Goal: Task Accomplishment & Management: Manage account settings

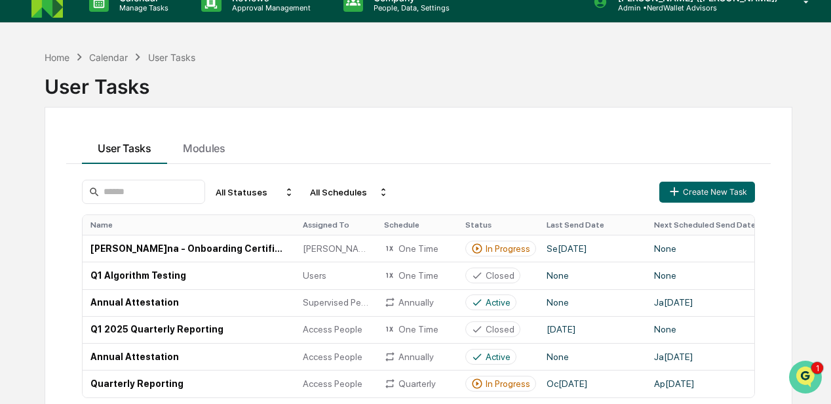
click at [803, 376] on img "Open customer support" at bounding box center [805, 377] width 33 height 26
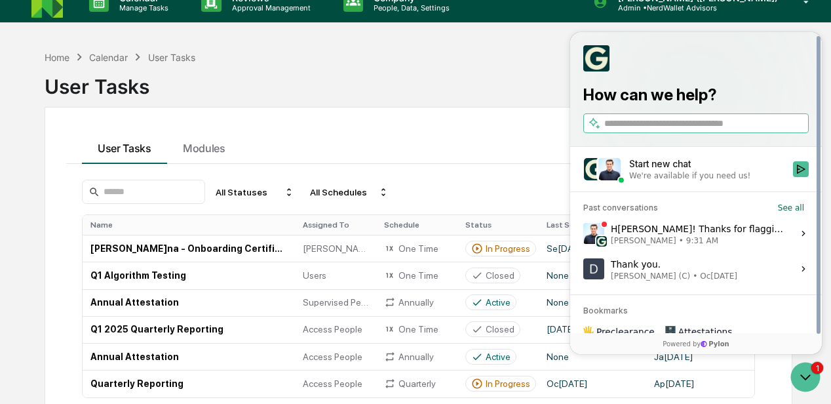
click at [697, 229] on div "Hi DeeAnn! Thanks for flagging this. Sorry this got sent out incorrectly, I'll …" at bounding box center [698, 233] width 174 height 25
click at [583, 233] on button "View issue" at bounding box center [583, 233] width 1 height 1
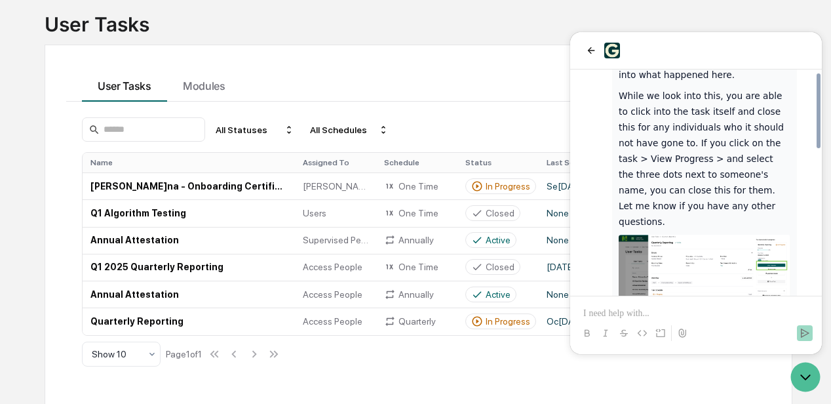
scroll to position [434, 0]
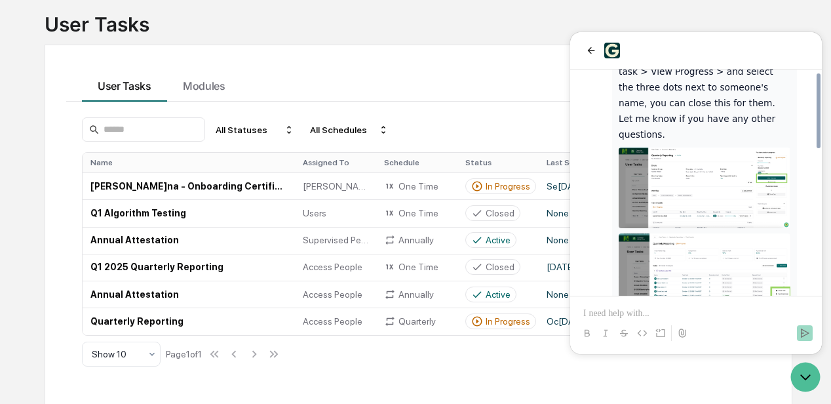
click at [463, 64] on div "User Tasks Modules All Statuses All Schedules Create New Task Name Assigned To …" at bounding box center [419, 225] width 748 height 360
click at [590, 49] on icon "back" at bounding box center [591, 50] width 10 height 10
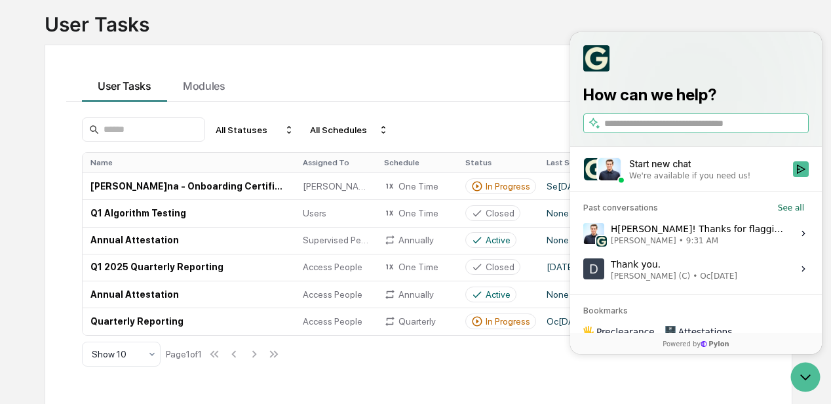
scroll to position [0, 0]
click at [804, 376] on icon "Open customer support" at bounding box center [805, 376] width 33 height 33
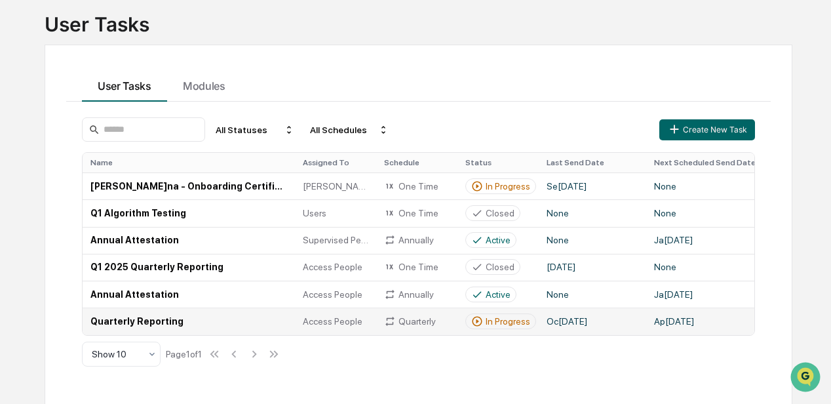
click at [162, 318] on td "Quarterly Reporting" at bounding box center [189, 320] width 212 height 27
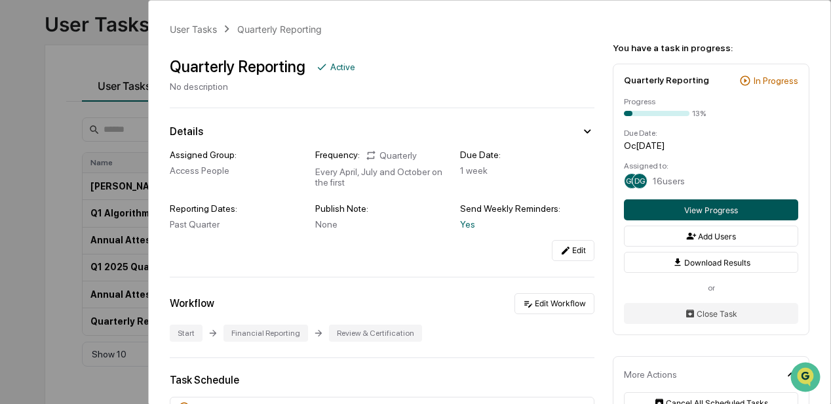
click at [667, 207] on button "View Progress" at bounding box center [711, 209] width 174 height 21
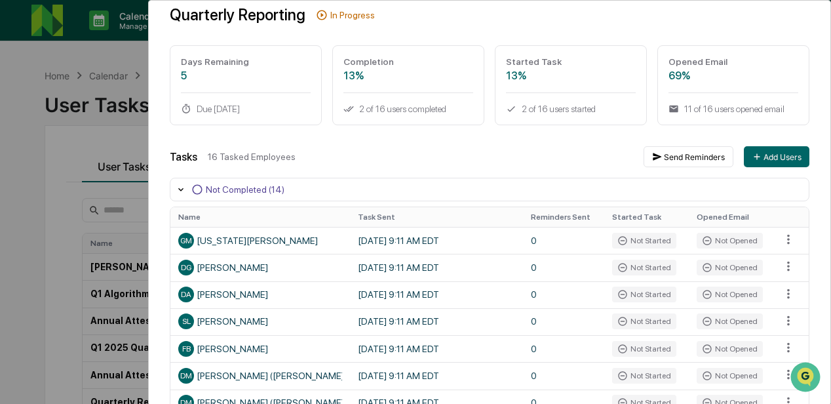
scroll to position [218, 0]
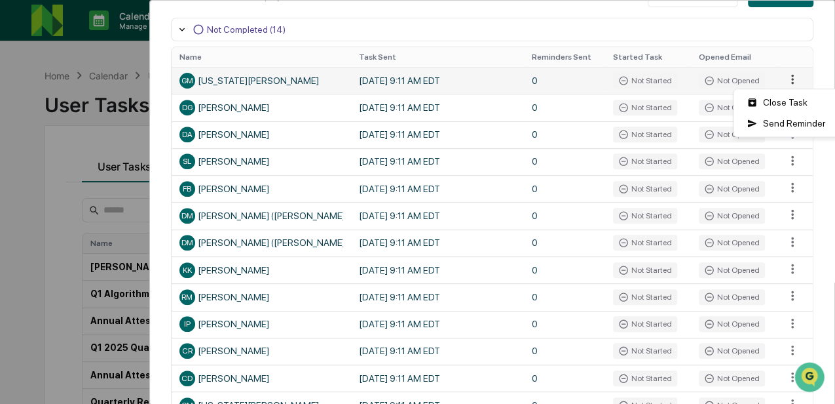
click at [784, 80] on html "Calendar Manage Tasks Reviews Approval Management Company People, Data, Setting…" at bounding box center [417, 202] width 835 height 404
click at [785, 102] on div "Close Task" at bounding box center [785, 102] width 99 height 21
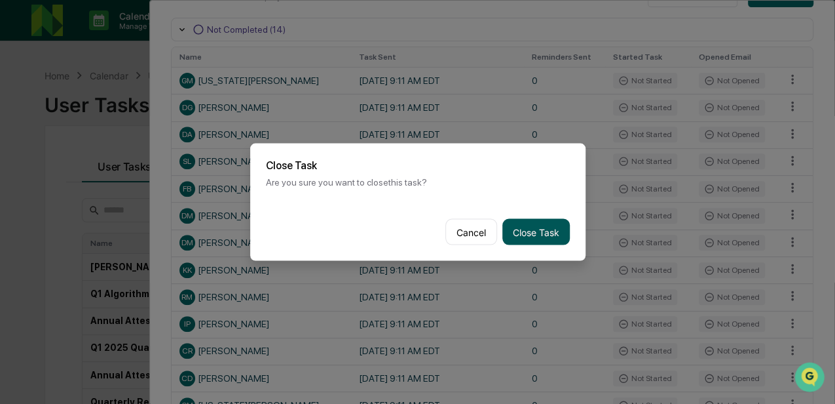
click at [519, 227] on button "Close Task" at bounding box center [536, 232] width 67 height 26
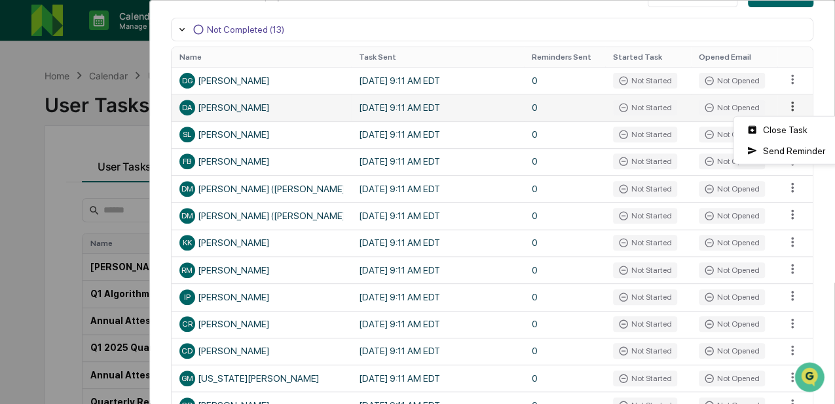
click at [784, 107] on html "Calendar Manage Tasks Reviews Approval Management Company People, Data, Setting…" at bounding box center [417, 202] width 835 height 404
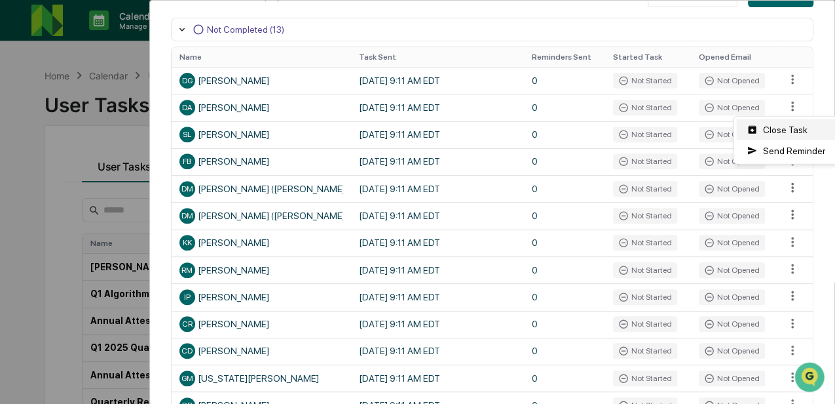
click at [785, 131] on div "Close Task" at bounding box center [785, 129] width 99 height 21
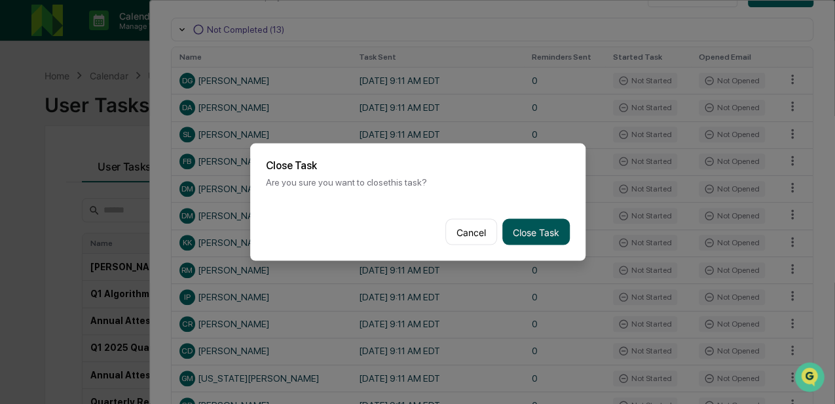
click at [522, 228] on button "Close Task" at bounding box center [536, 232] width 67 height 26
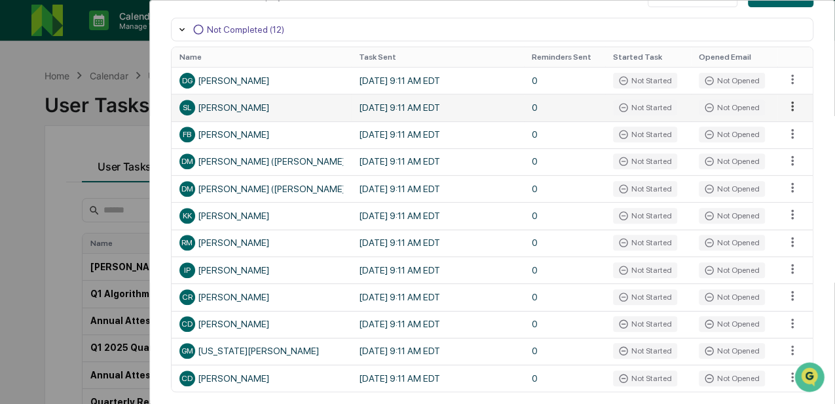
click at [785, 105] on html "Calendar Manage Tasks Reviews Approval Management Company People, Data, Setting…" at bounding box center [417, 202] width 835 height 404
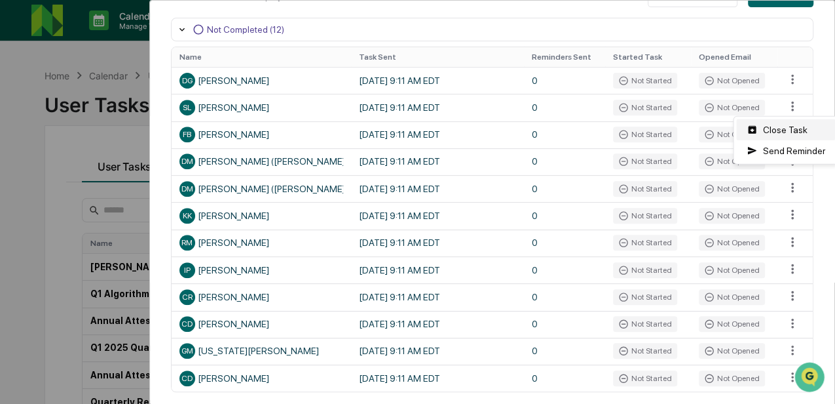
click at [785, 128] on div "Close Task" at bounding box center [785, 129] width 99 height 21
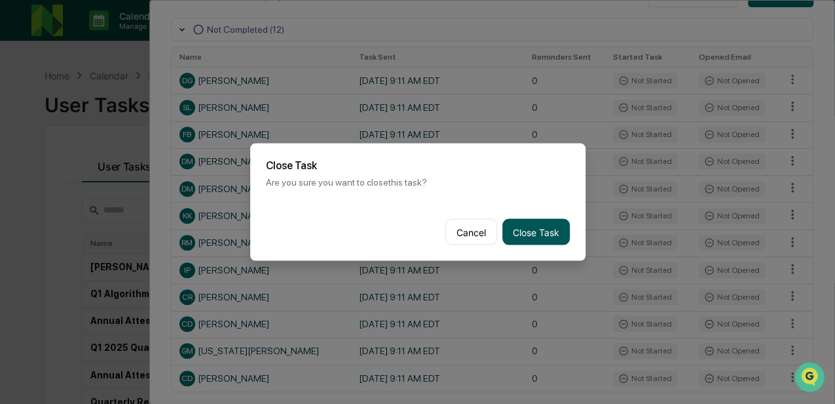
click at [529, 231] on button "Close Task" at bounding box center [536, 232] width 67 height 26
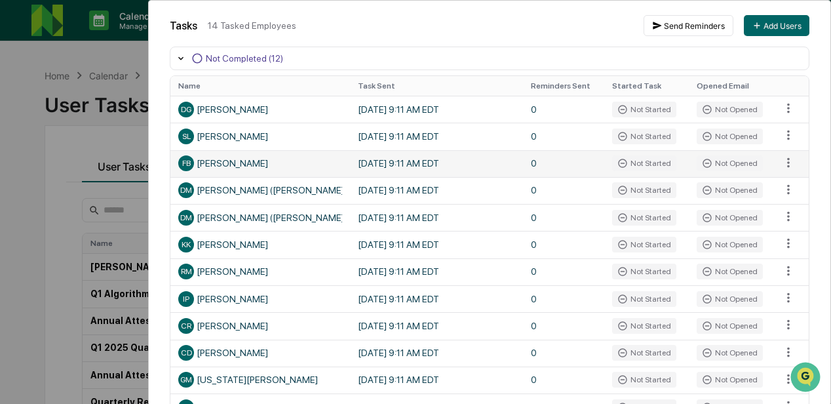
scroll to position [174, 0]
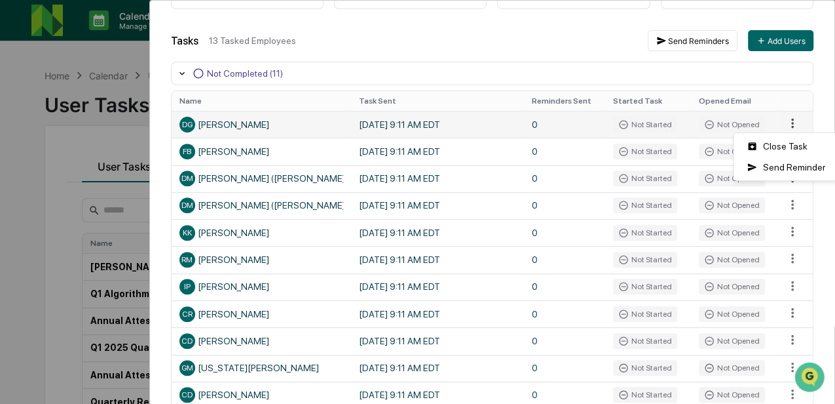
click at [784, 124] on html "Calendar Manage Tasks Reviews Approval Management Company People, Data, Setting…" at bounding box center [417, 202] width 835 height 404
click at [784, 147] on div "Close Task" at bounding box center [785, 146] width 99 height 21
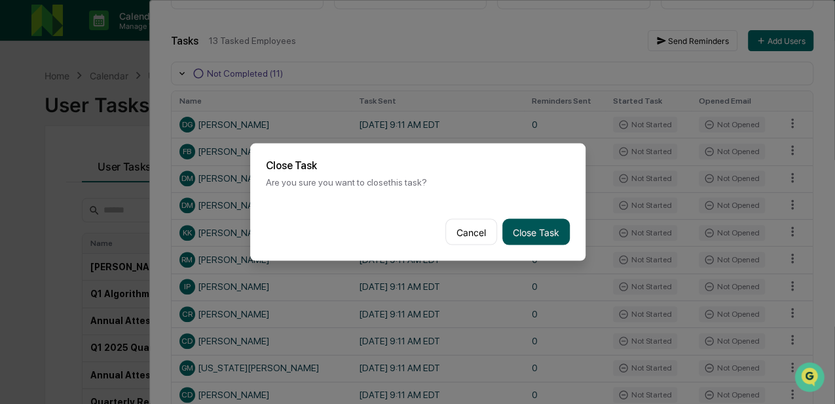
click at [540, 229] on button "Close Task" at bounding box center [536, 232] width 67 height 26
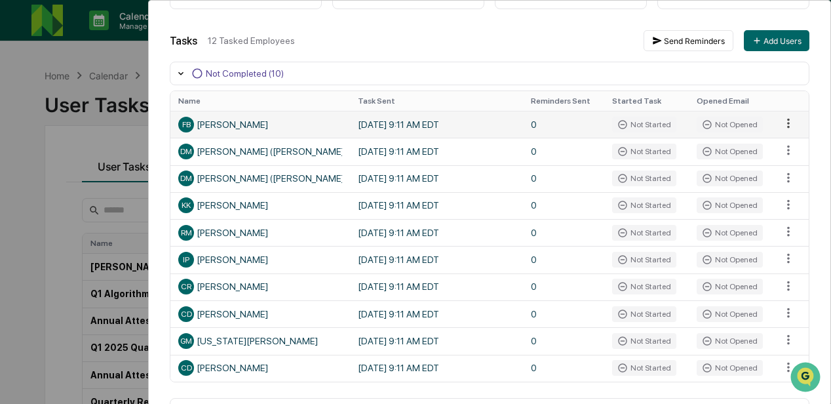
click at [784, 123] on html "Calendar Manage Tasks Reviews Approval Management Company People, Data, Setting…" at bounding box center [415, 202] width 831 height 404
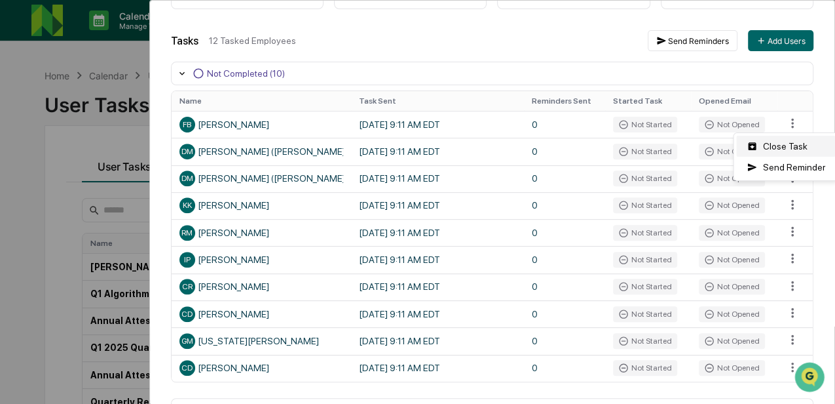
click at [784, 148] on div "Close Task" at bounding box center [785, 146] width 99 height 21
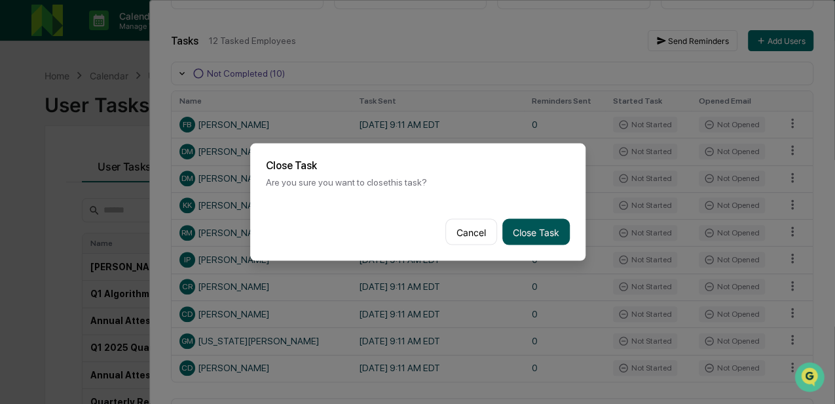
click at [549, 225] on button "Close Task" at bounding box center [536, 232] width 67 height 26
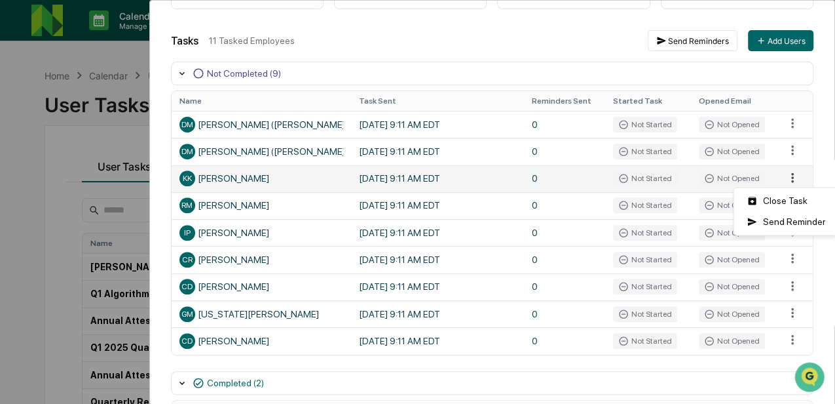
click at [782, 177] on html "Calendar Manage Tasks Reviews Approval Management Company People, Data, Setting…" at bounding box center [417, 202] width 835 height 404
click at [780, 202] on div "Close Task" at bounding box center [785, 200] width 99 height 21
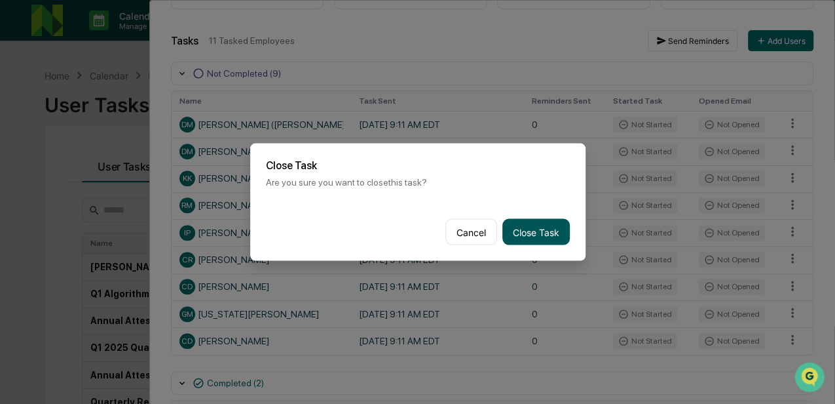
click at [543, 225] on button "Close Task" at bounding box center [536, 232] width 67 height 26
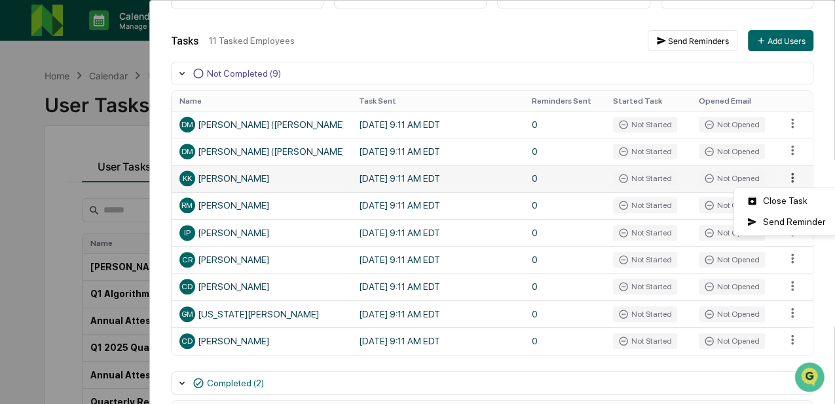
click at [784, 177] on html "Calendar Manage Tasks Reviews Approval Management Company People, Data, Setting…" at bounding box center [417, 202] width 835 height 404
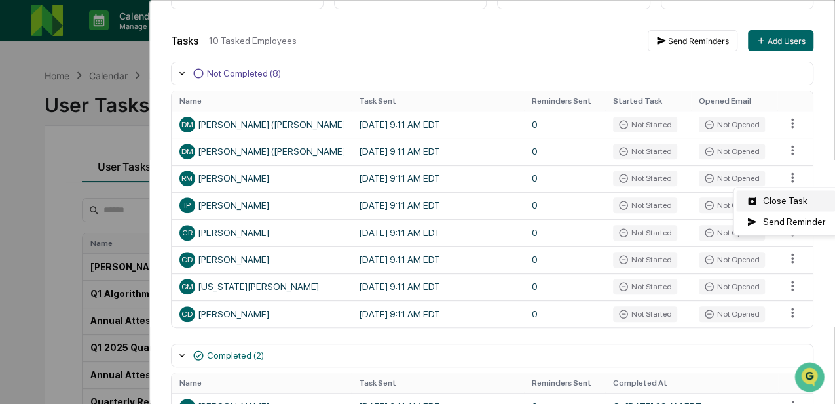
click at [782, 199] on div "Close Task" at bounding box center [785, 200] width 99 height 21
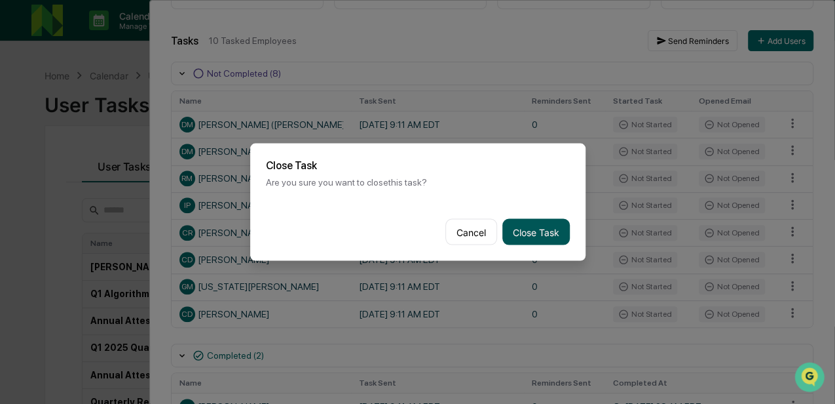
click at [532, 229] on button "Close Task" at bounding box center [536, 232] width 67 height 26
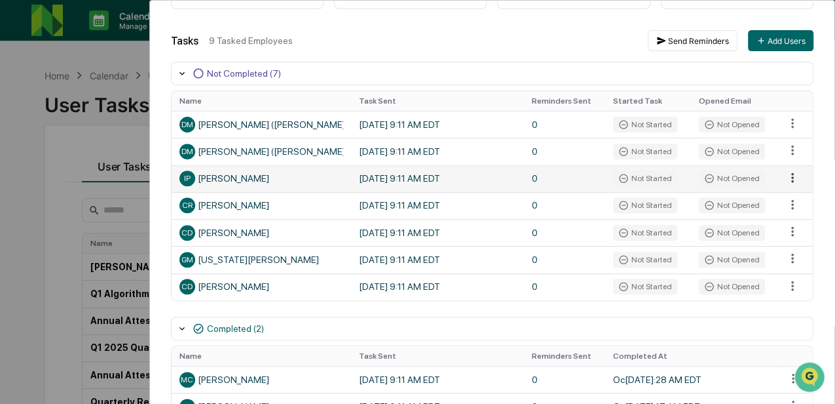
click at [784, 179] on html "Calendar Manage Tasks Reviews Approval Management Company People, Data, Setting…" at bounding box center [417, 202] width 835 height 404
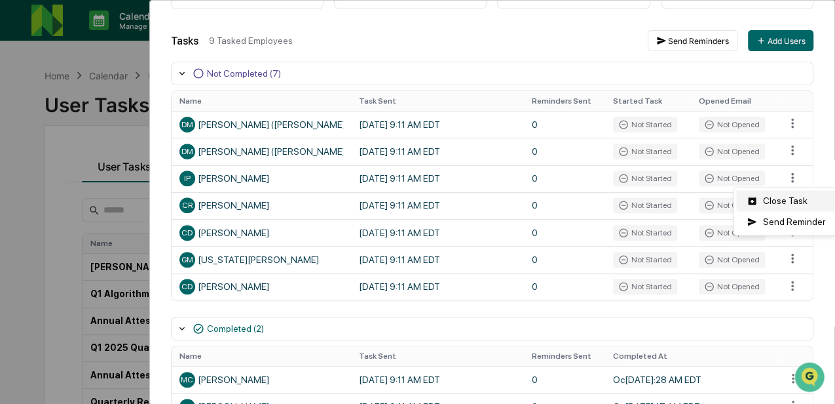
click at [790, 201] on div "Close Task" at bounding box center [785, 200] width 99 height 21
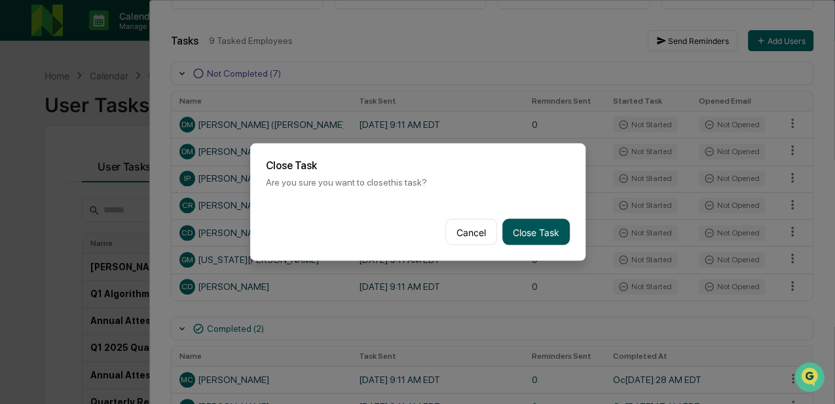
click at [525, 227] on button "Close Task" at bounding box center [536, 232] width 67 height 26
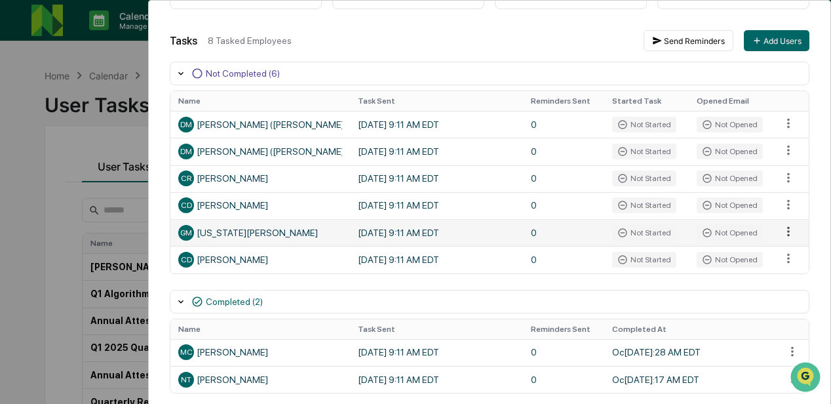
click at [784, 234] on html "Calendar Manage Tasks Reviews Approval Management Company People, Data, Setting…" at bounding box center [415, 202] width 831 height 404
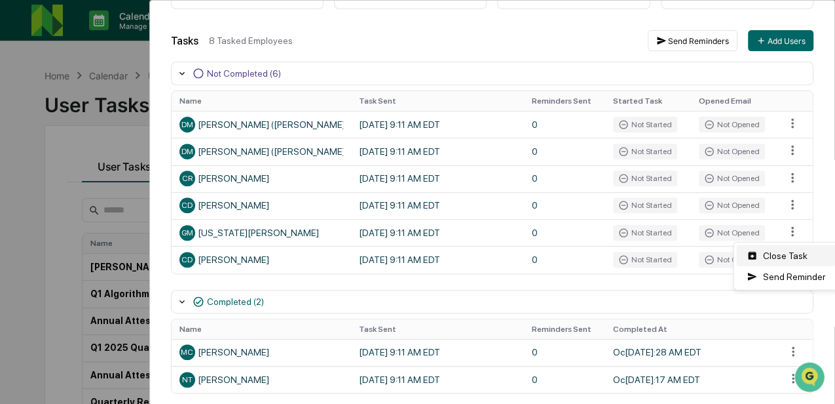
click at [785, 255] on div "Close Task" at bounding box center [785, 255] width 99 height 21
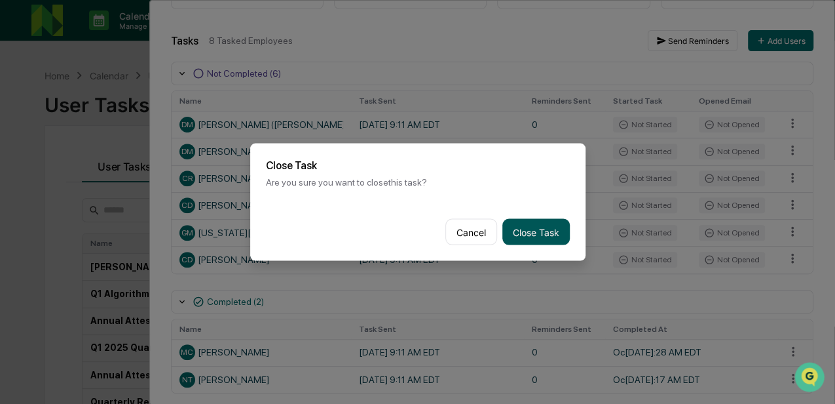
click at [550, 233] on button "Close Task" at bounding box center [536, 232] width 67 height 26
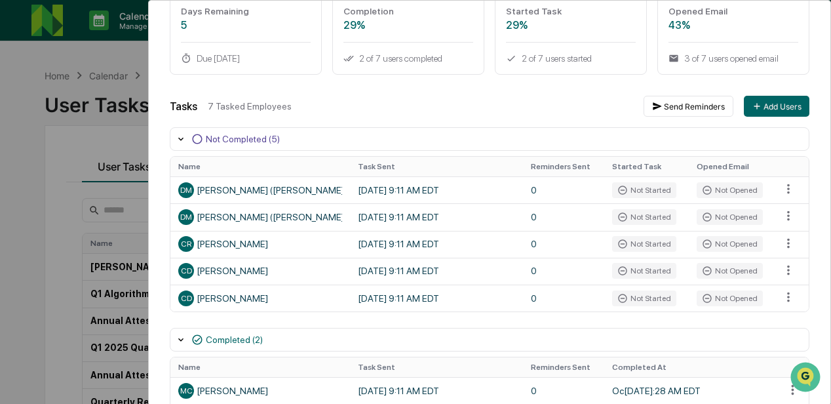
scroll to position [65, 0]
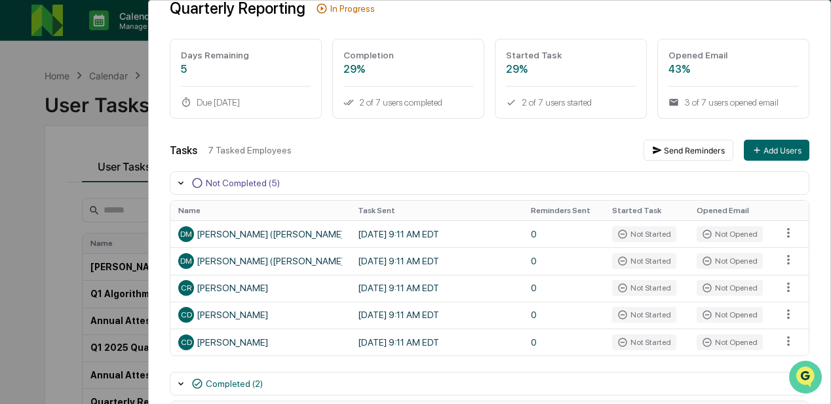
click at [805, 375] on img "Open customer support" at bounding box center [805, 377] width 33 height 26
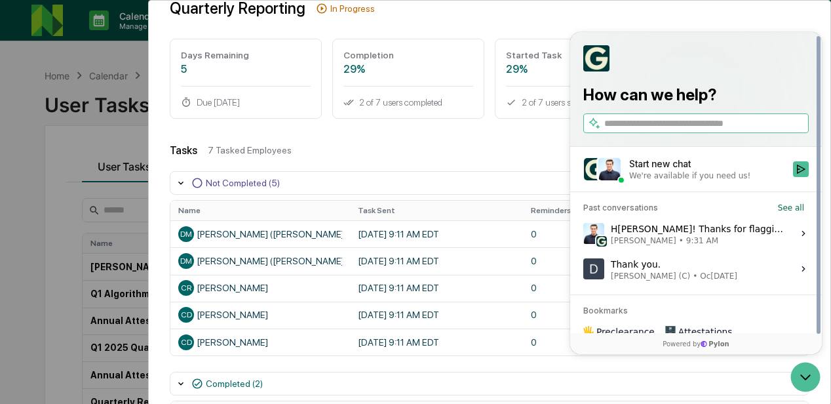
click at [704, 229] on div "Hi DeeAnn! Thanks for flagging this. Sorry this got sent out incorrectly, I'll …" at bounding box center [698, 233] width 174 height 25
click at [583, 233] on button "View issue" at bounding box center [583, 233] width 1 height 1
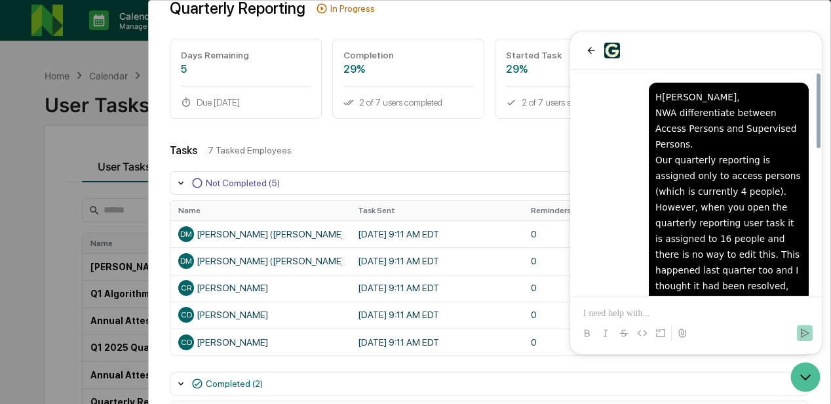
scroll to position [434, 0]
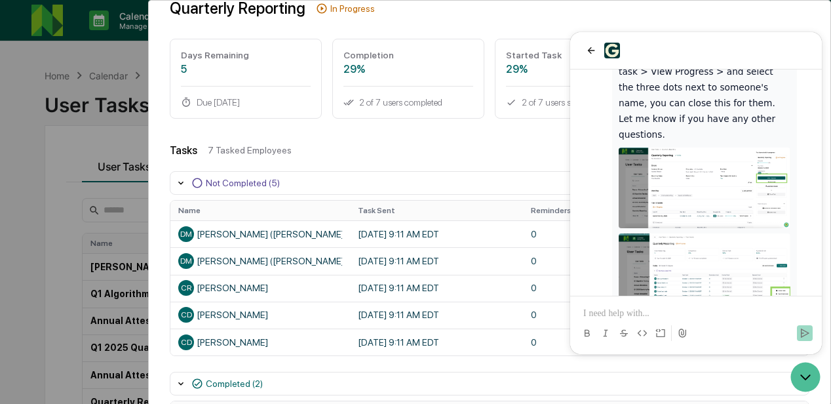
click at [621, 316] on p at bounding box center [695, 313] width 225 height 13
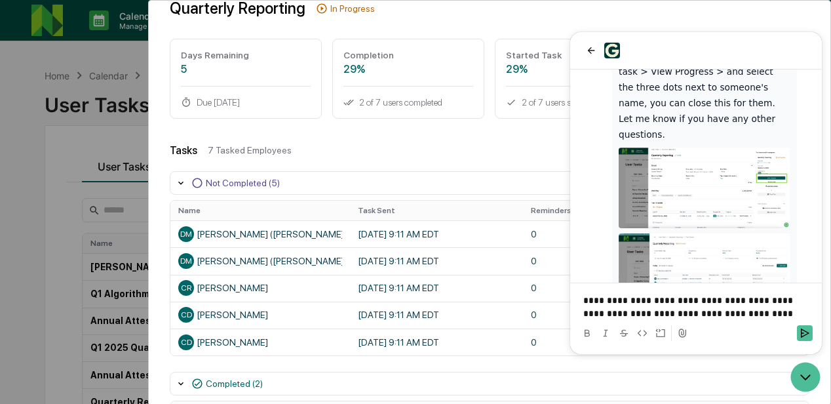
click at [681, 335] on icon at bounding box center [682, 333] width 10 height 10
click at [780, 316] on p "**********" at bounding box center [695, 307] width 225 height 26
click at [767, 315] on p "**********" at bounding box center [695, 307] width 225 height 26
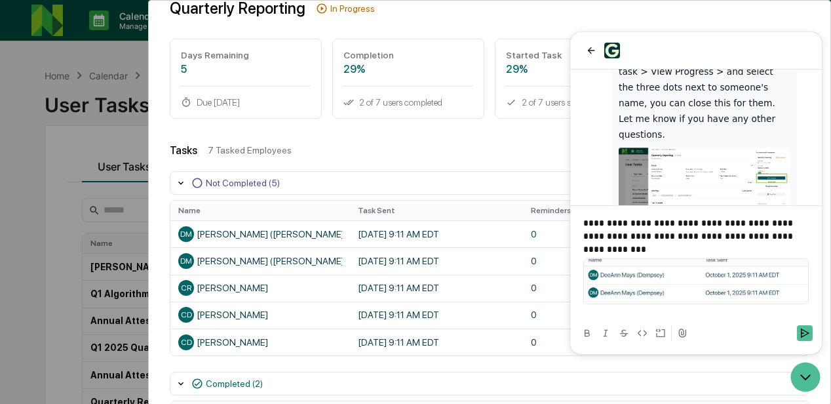
click at [777, 236] on p "**********" at bounding box center [695, 229] width 225 height 26
click at [805, 334] on icon "Send" at bounding box center [804, 333] width 10 height 10
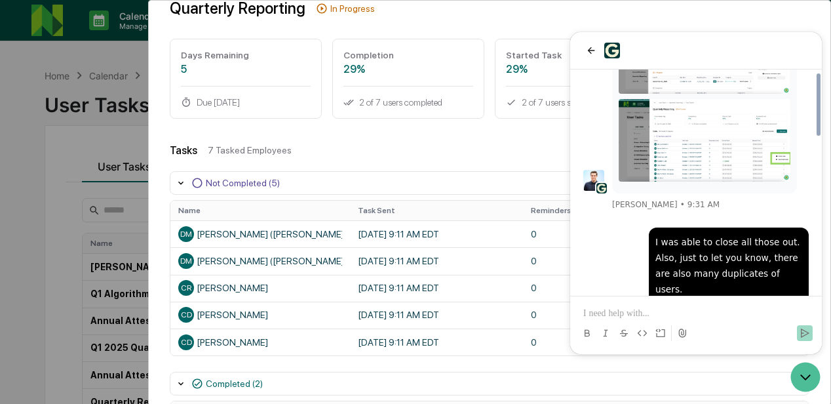
scroll to position [568, 0]
click at [342, 155] on div "7 Tasked Employees" at bounding box center [420, 150] width 425 height 10
click at [121, 61] on div "User Tasks Quarterly Reporting Task Details Quarterly Reporting In Progress Day…" at bounding box center [415, 202] width 831 height 404
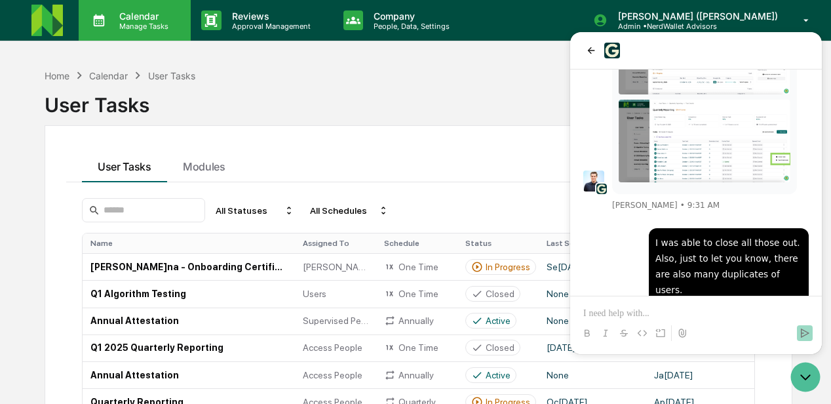
click at [138, 17] on p "Calendar" at bounding box center [142, 15] width 66 height 11
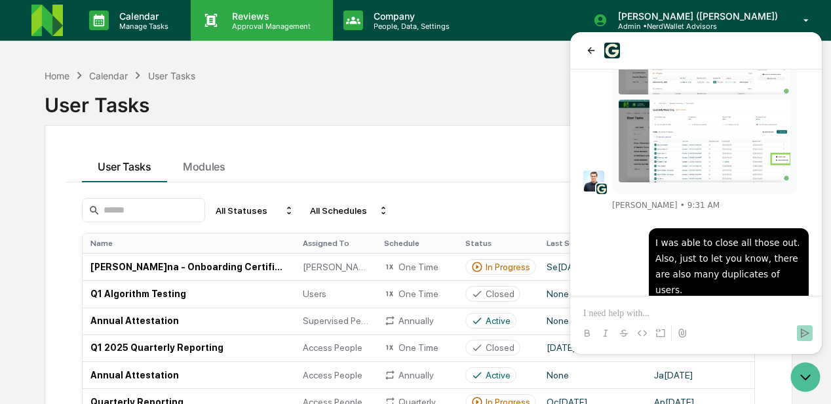
click at [245, 16] on p "Reviews" at bounding box center [269, 15] width 96 height 11
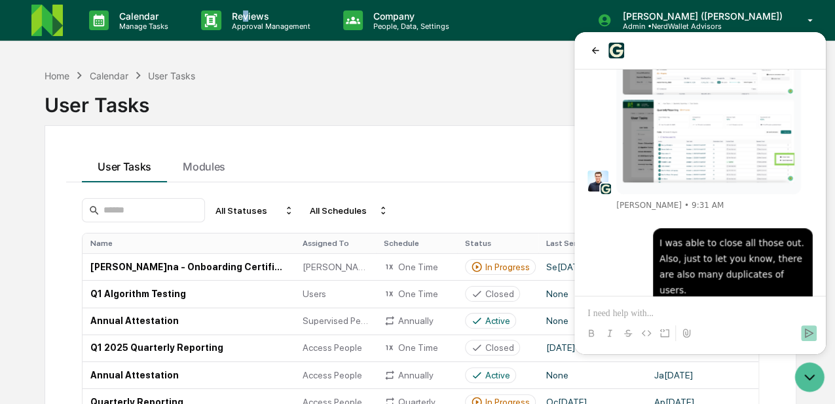
drag, startPoint x: 245, startPoint y: 16, endPoint x: 235, endPoint y: 66, distance: 51.5
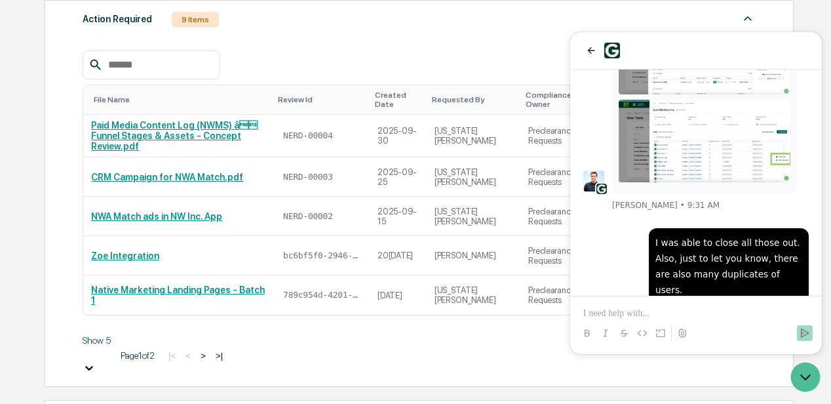
scroll to position [258, 0]
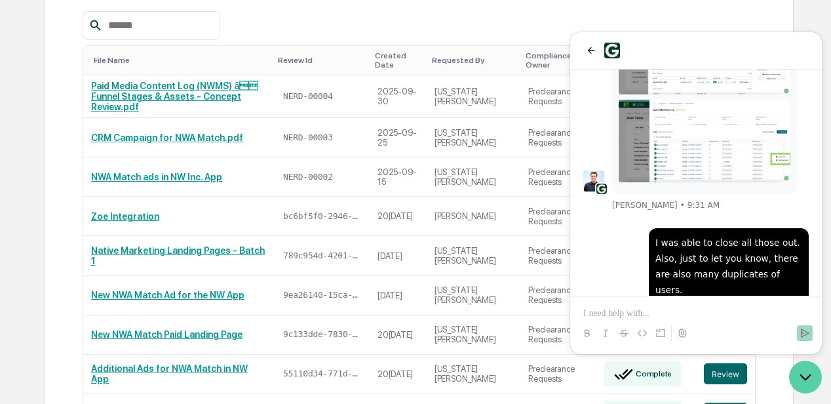
click at [803, 371] on icon "Open customer support" at bounding box center [805, 376] width 33 height 33
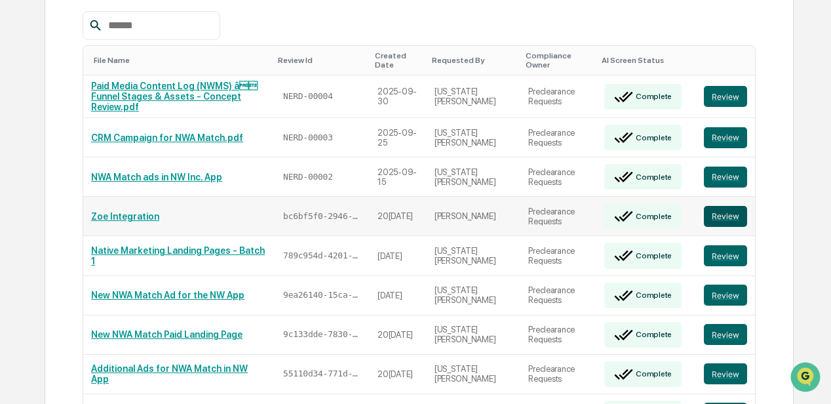
click at [718, 206] on button "Review" at bounding box center [725, 216] width 43 height 21
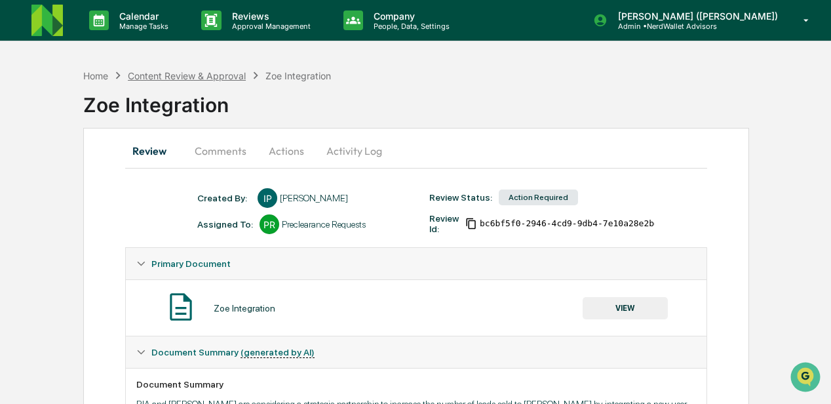
click at [176, 75] on div "Content Review & Approval" at bounding box center [187, 75] width 118 height 11
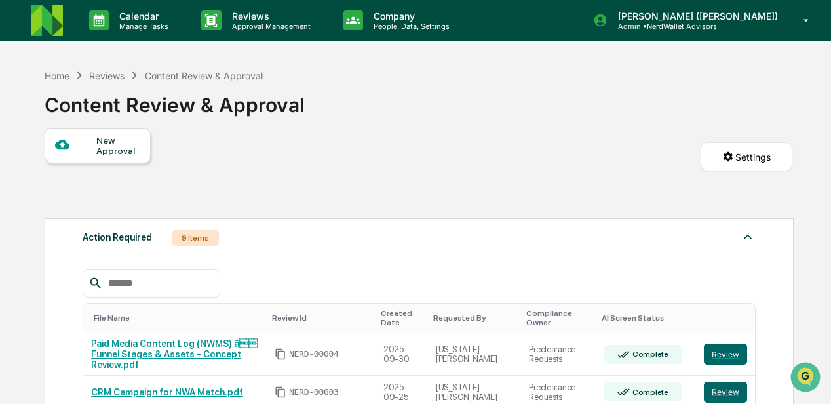
click at [115, 74] on div "Reviews" at bounding box center [106, 75] width 35 height 11
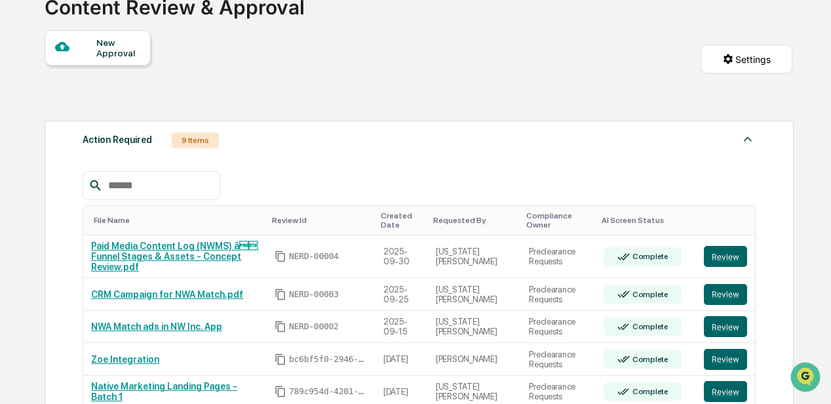
scroll to position [262, 0]
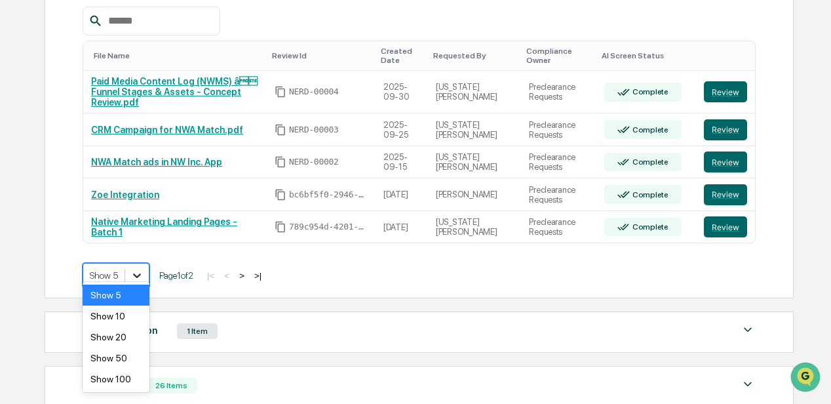
click at [134, 269] on icon at bounding box center [136, 275] width 13 height 13
click at [113, 318] on div "Show 10" at bounding box center [116, 315] width 67 height 21
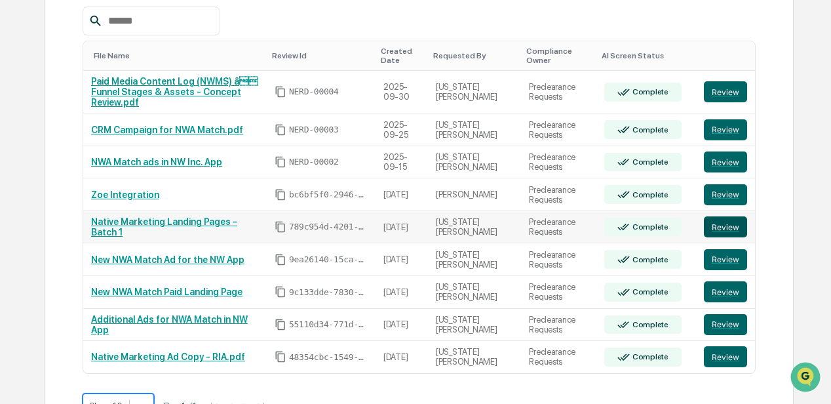
click at [717, 216] on button "Review" at bounding box center [725, 226] width 43 height 21
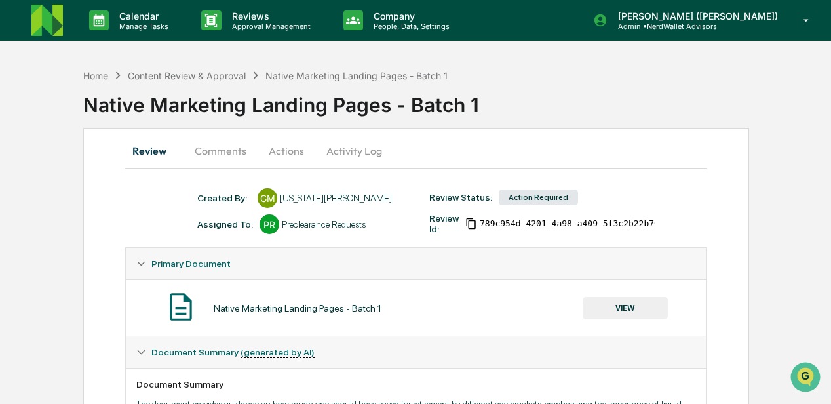
click at [284, 151] on button "Actions" at bounding box center [286, 150] width 59 height 31
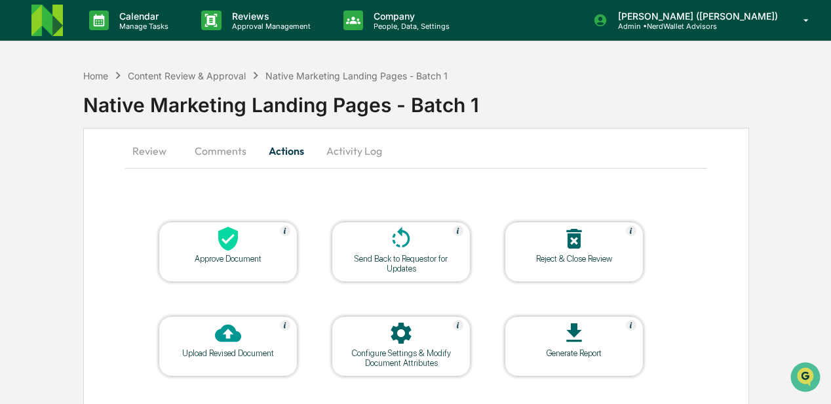
click at [341, 150] on button "Activity Log" at bounding box center [354, 150] width 77 height 31
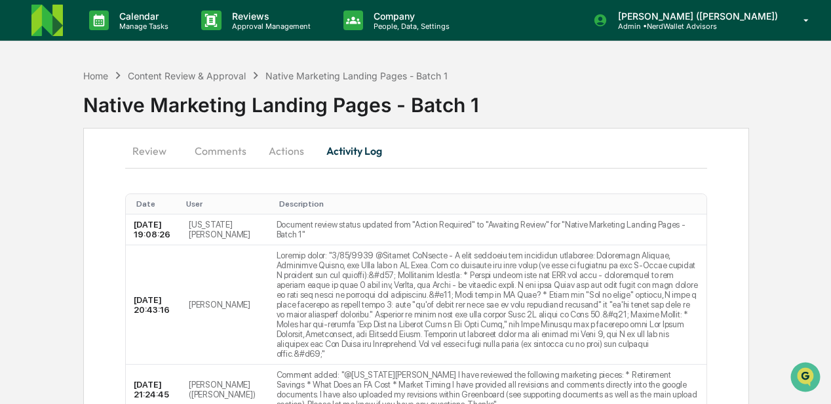
click at [224, 149] on button "Comments" at bounding box center [220, 150] width 73 height 31
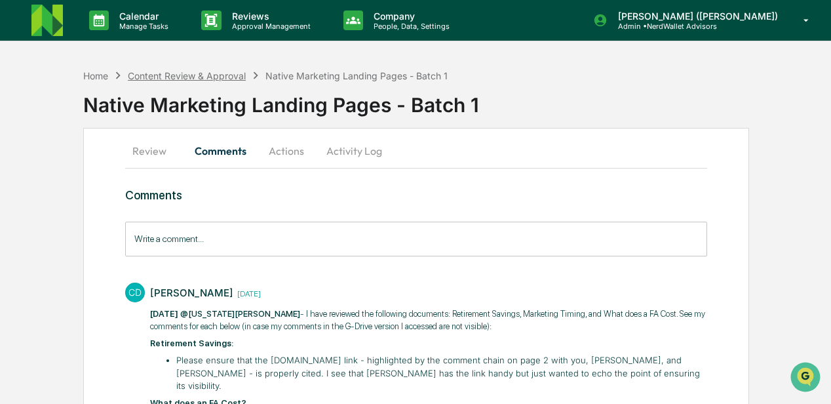
click at [180, 70] on div "Content Review & Approval" at bounding box center [187, 75] width 118 height 11
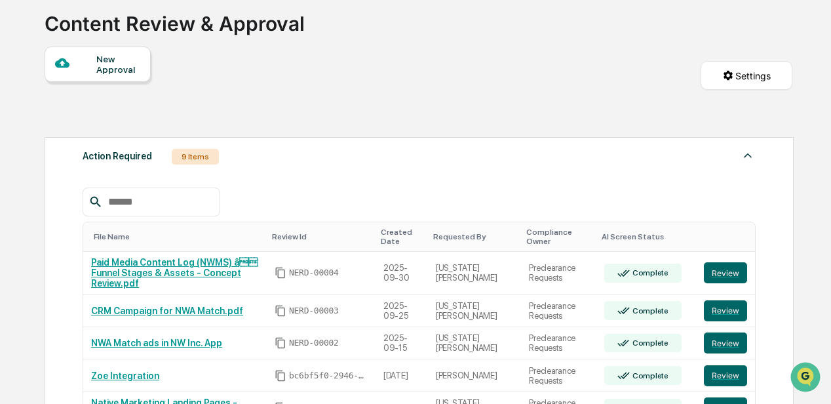
scroll to position [218, 0]
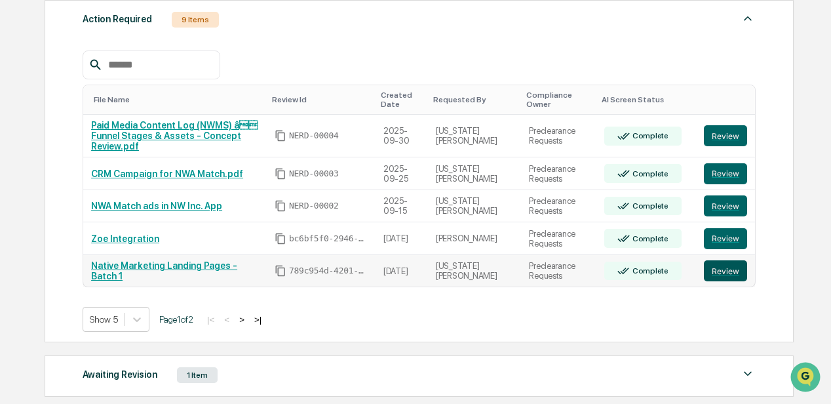
click at [716, 260] on button "Review" at bounding box center [725, 270] width 43 height 21
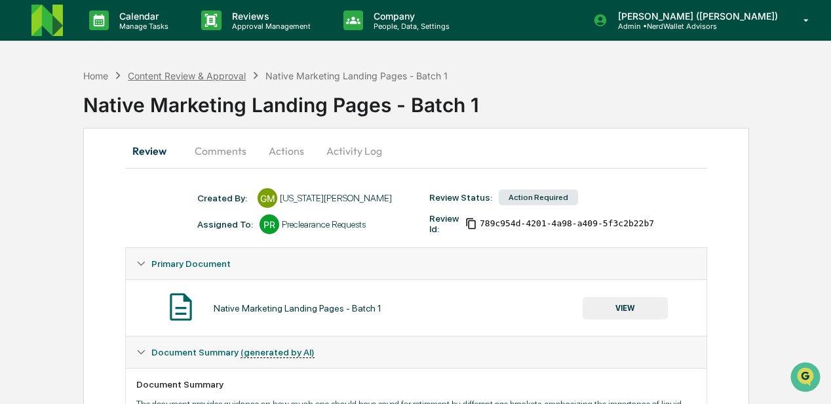
click at [171, 76] on div "Content Review & Approval" at bounding box center [187, 75] width 118 height 11
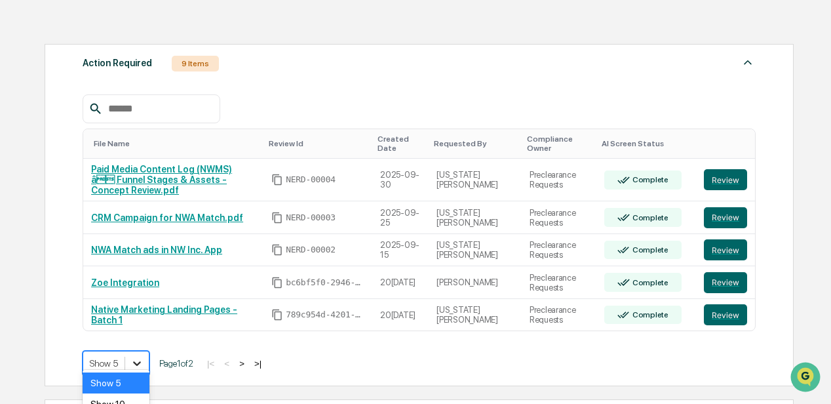
scroll to position [258, 0]
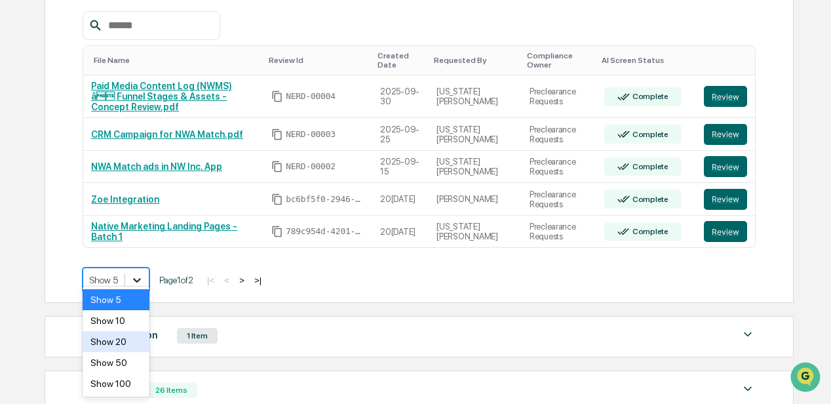
click at [140, 351] on body "Calendar Manage Tasks Reviews Approval Management Company People, Data, Setting…" at bounding box center [415, 144] width 831 height 805
click at [109, 326] on div "Show 10" at bounding box center [116, 320] width 67 height 21
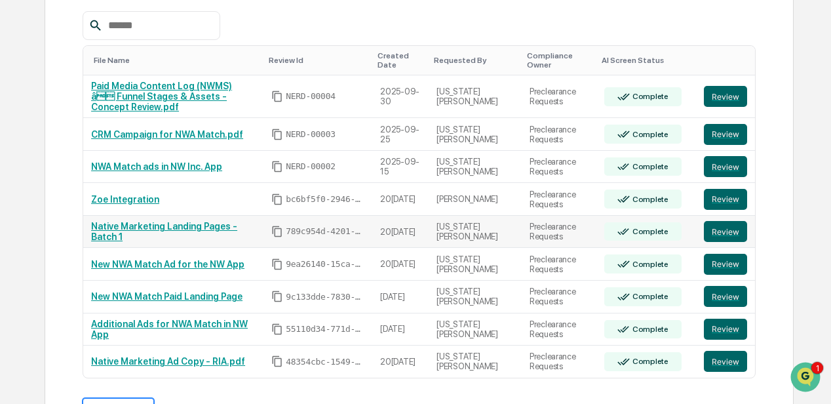
click at [188, 221] on link "Native Marketing Landing Pages - Batch 1" at bounding box center [164, 231] width 146 height 21
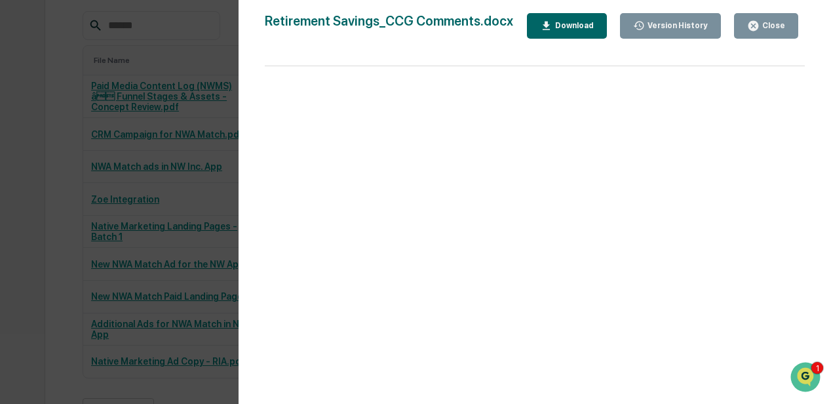
click at [572, 29] on div "Download" at bounding box center [572, 25] width 41 height 9
click at [56, 212] on div "Version History 07/12/2025, 09:19 PM DeeAnn Mays (Dempsey) 07/12/2025, 08:14 PM…" at bounding box center [415, 202] width 831 height 404
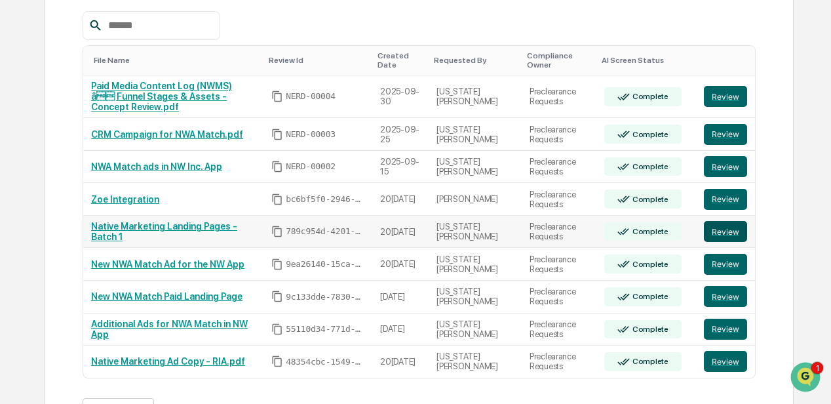
click at [725, 221] on button "Review" at bounding box center [725, 231] width 43 height 21
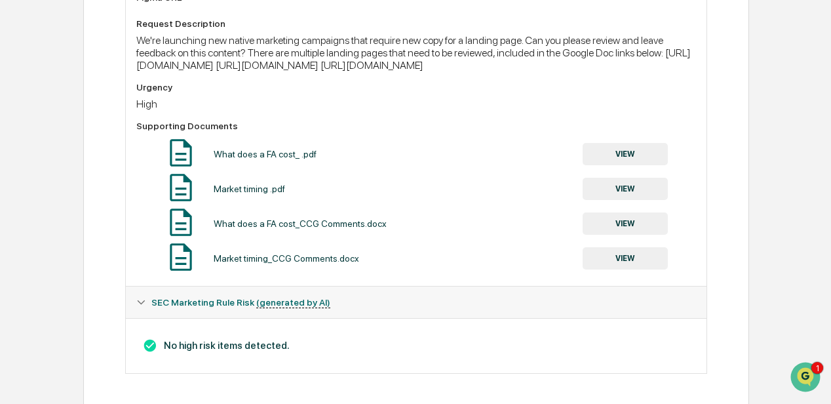
scroll to position [524, 0]
click at [292, 71] on div "We're launching new native marketing campaigns that require new copy for a land…" at bounding box center [416, 51] width 560 height 37
drag, startPoint x: 608, startPoint y: 67, endPoint x: 128, endPoint y: 68, distance: 480.3
click at [127, 68] on div "Document Summary The document provides guidance on how much one should have sav…" at bounding box center [416, 64] width 581 height 442
drag, startPoint x: 128, startPoint y: 68, endPoint x: 165, endPoint y: 71, distance: 37.4
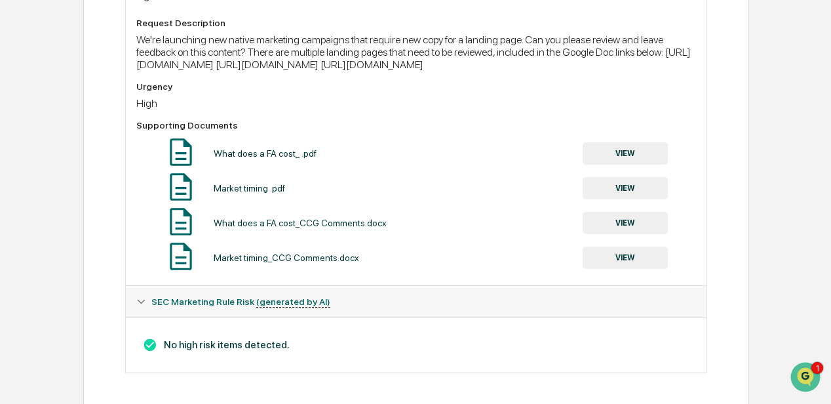
copy div "[URL][DOMAIN_NAME]"
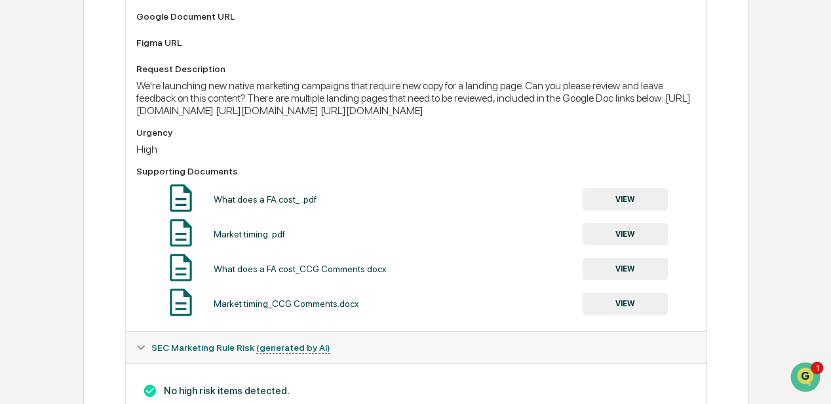
scroll to position [480, 0]
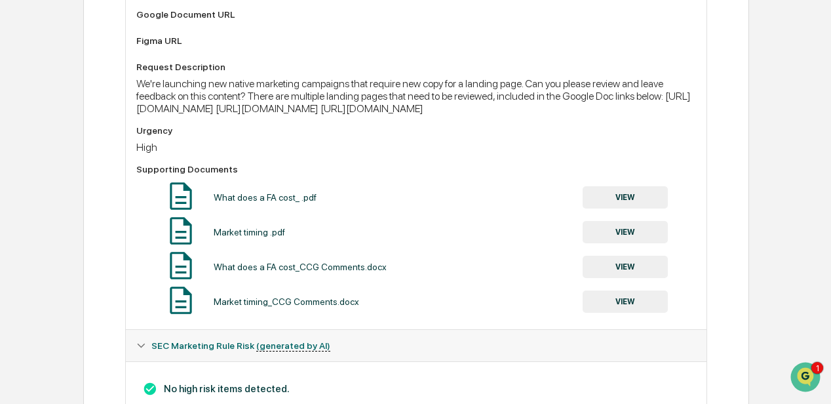
click at [613, 278] on button "VIEW" at bounding box center [625, 267] width 85 height 22
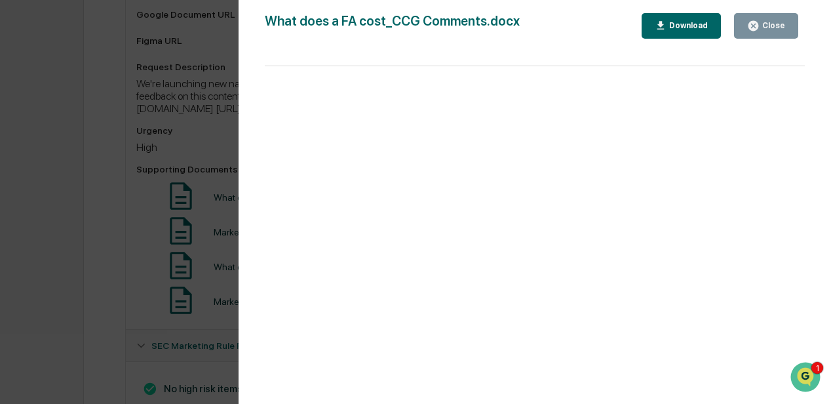
click at [674, 23] on div "Download" at bounding box center [686, 25] width 41 height 9
click at [201, 173] on div "Version History [DATE] 08:14 PM [PERSON_NAME] ([PERSON_NAME]) What does a FA co…" at bounding box center [415, 202] width 831 height 404
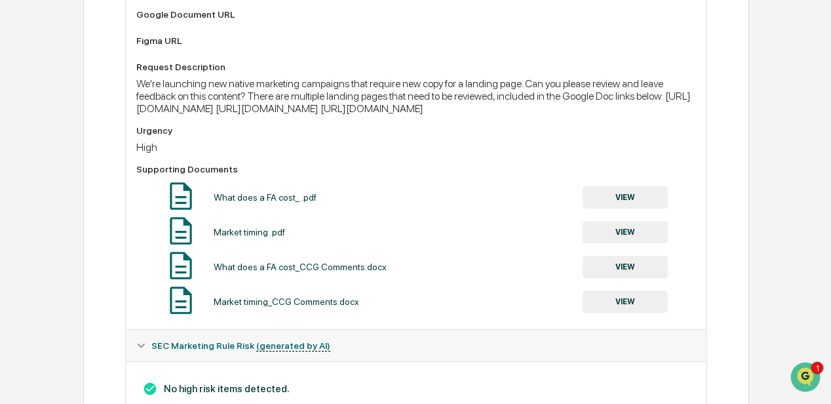
drag, startPoint x: 598, startPoint y: 126, endPoint x: 134, endPoint y: 129, distance: 464.6
click at [134, 129] on div "Document Summary The document provides guidance on how much one should have sav…" at bounding box center [416, 108] width 581 height 442
drag, startPoint x: 134, startPoint y: 129, endPoint x: 151, endPoint y: 127, distance: 17.1
copy div "[URL][DOMAIN_NAME]"
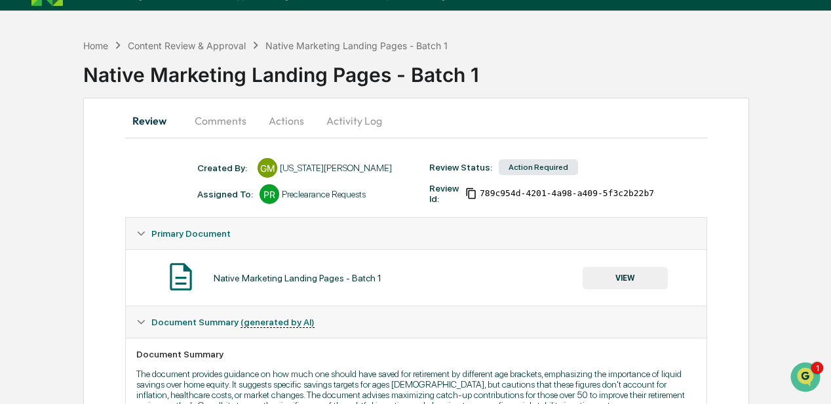
scroll to position [0, 0]
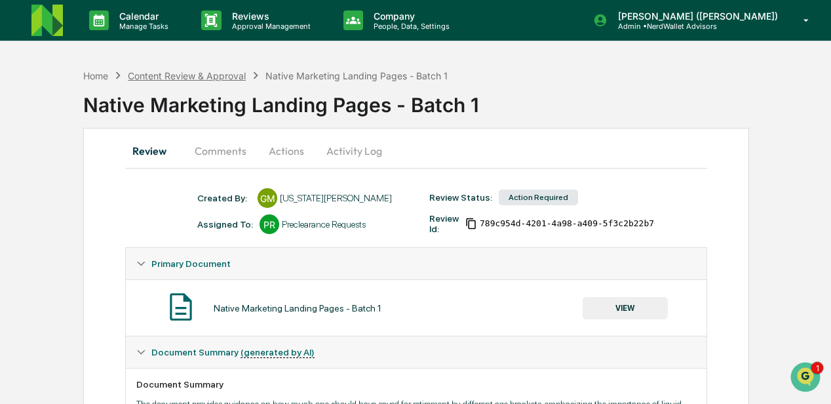
click at [180, 77] on div "Content Review & Approval" at bounding box center [187, 75] width 118 height 11
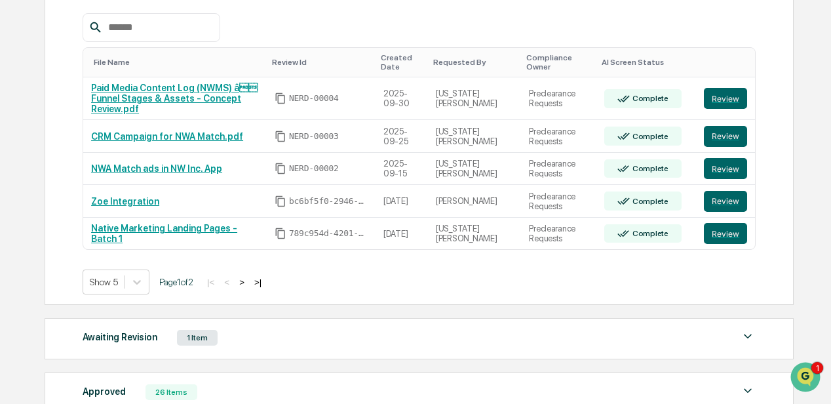
scroll to position [262, 0]
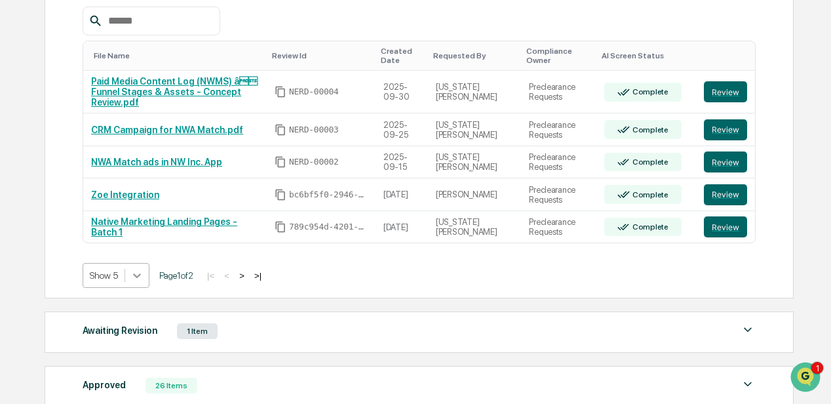
click at [138, 269] on icon at bounding box center [136, 275] width 13 height 13
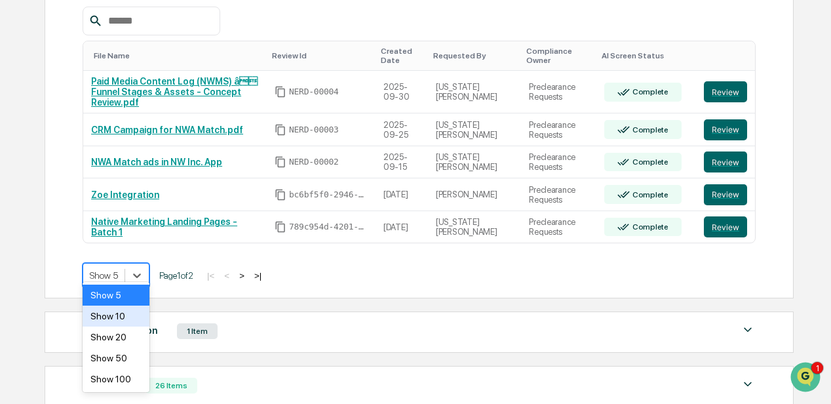
click at [116, 314] on div "Show 10" at bounding box center [116, 315] width 67 height 21
